Goal: Find specific page/section: Find specific page/section

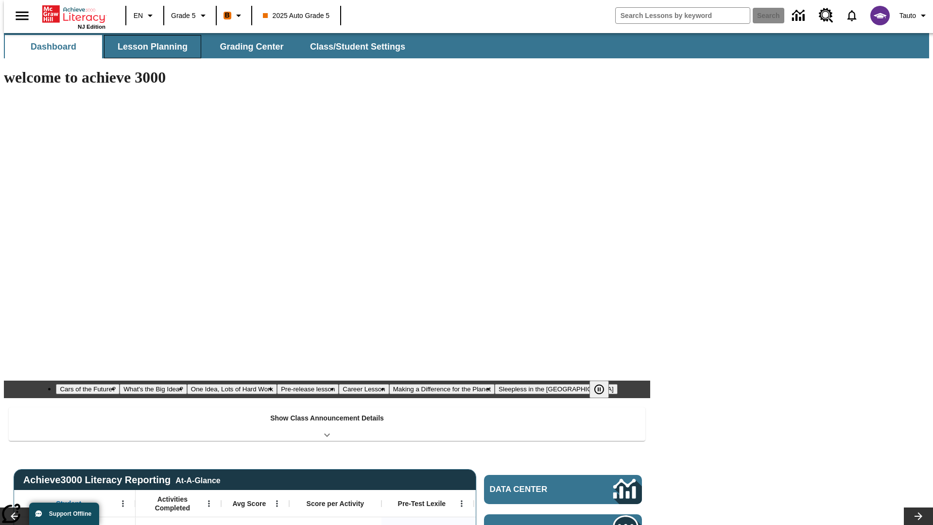
click at [149, 47] on span "Lesson Planning" at bounding box center [153, 46] width 70 height 11
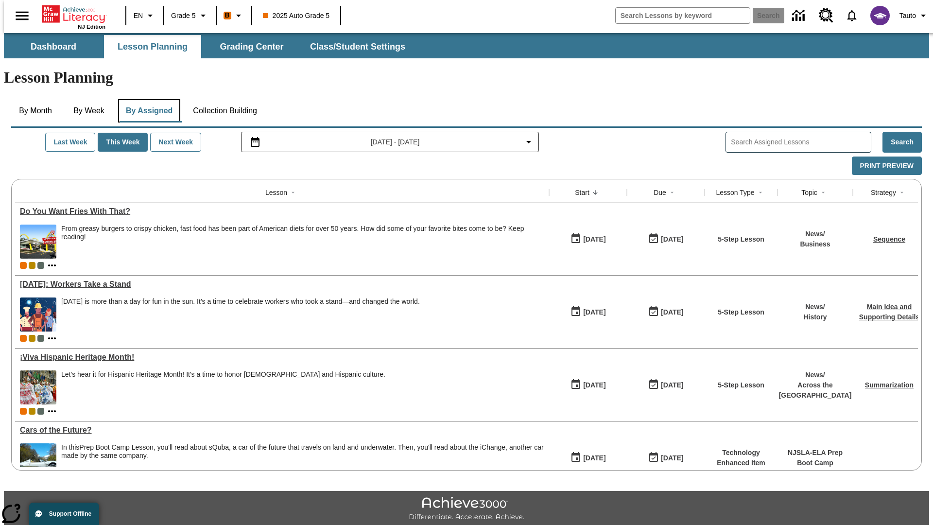
click at [147, 99] on button "By Assigned" at bounding box center [149, 110] width 62 height 23
type input "CVC Short Vowels Lesson 2"
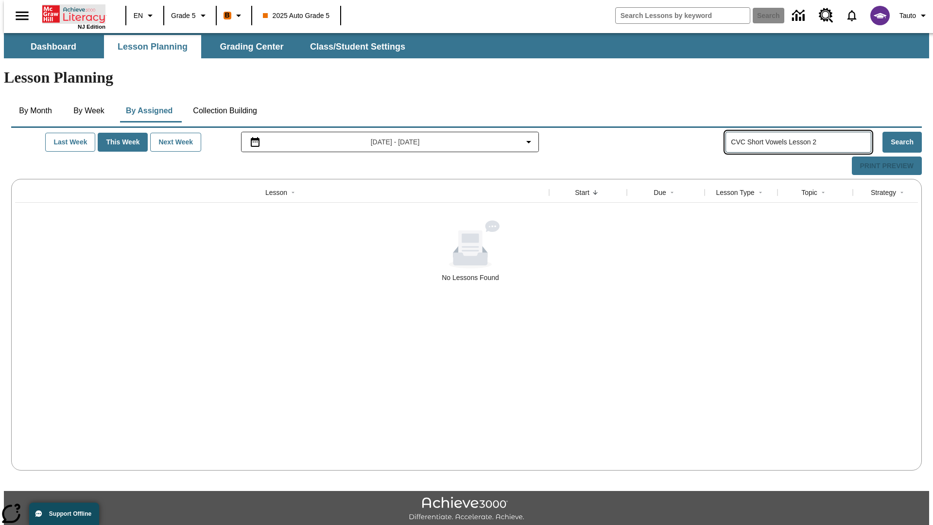
click at [70, 13] on icon "Home" at bounding box center [74, 13] width 65 height 19
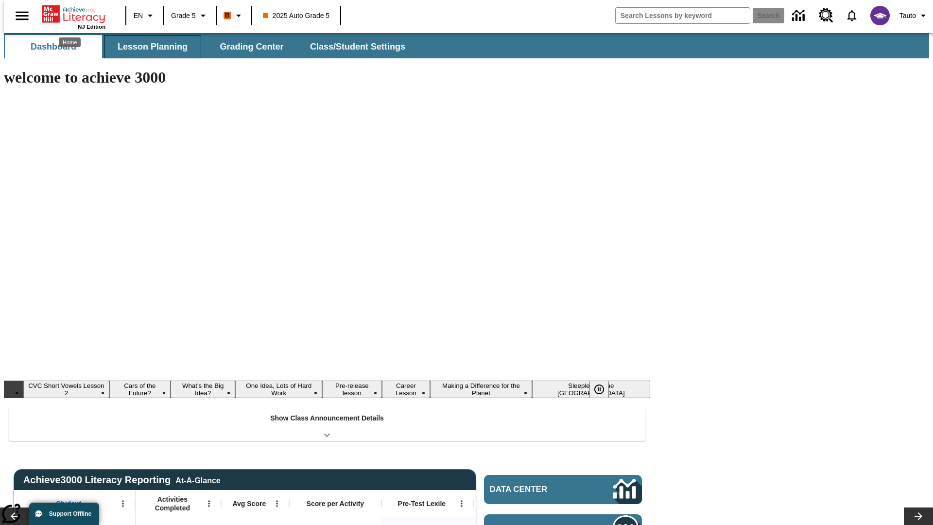
click at [149, 47] on span "Lesson Planning" at bounding box center [153, 46] width 70 height 11
